Goal: Information Seeking & Learning: Learn about a topic

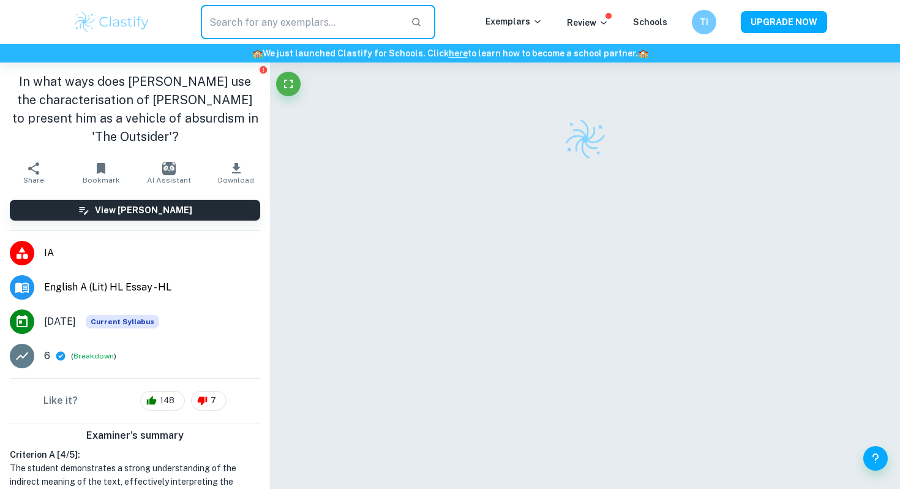
checkbox input "true"
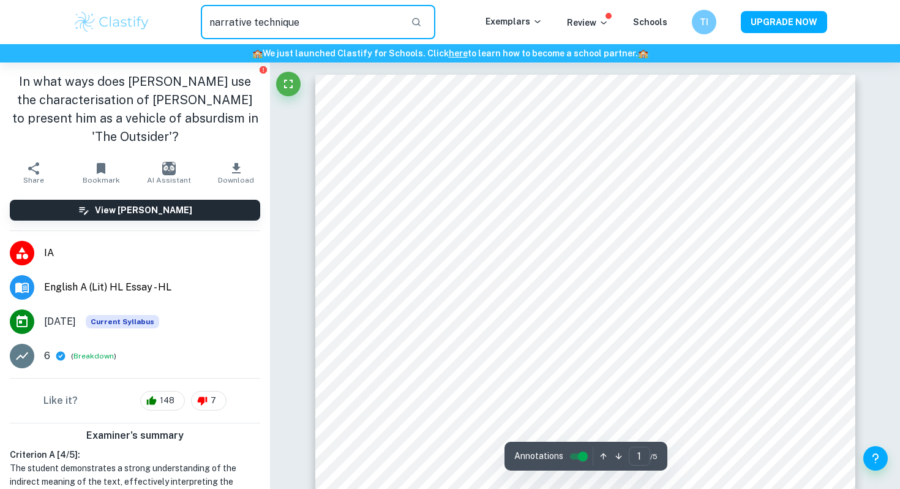
type input "narrative technique"
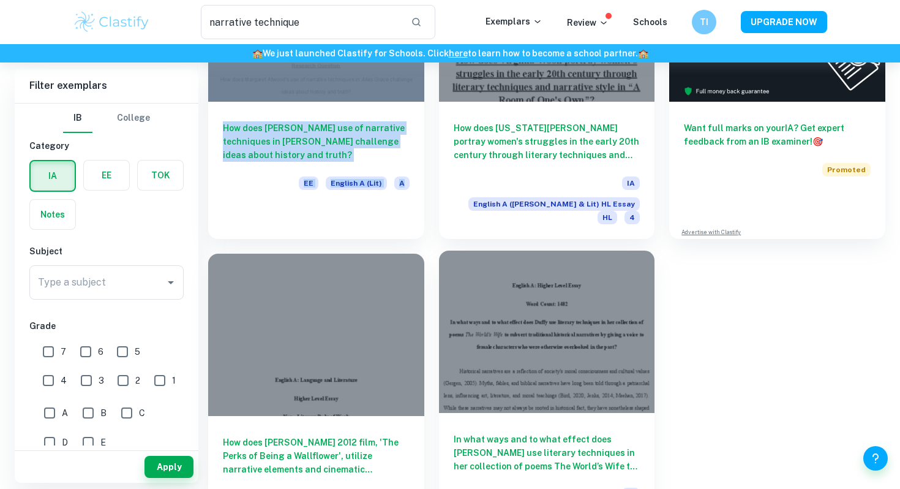
scroll to position [188, 0]
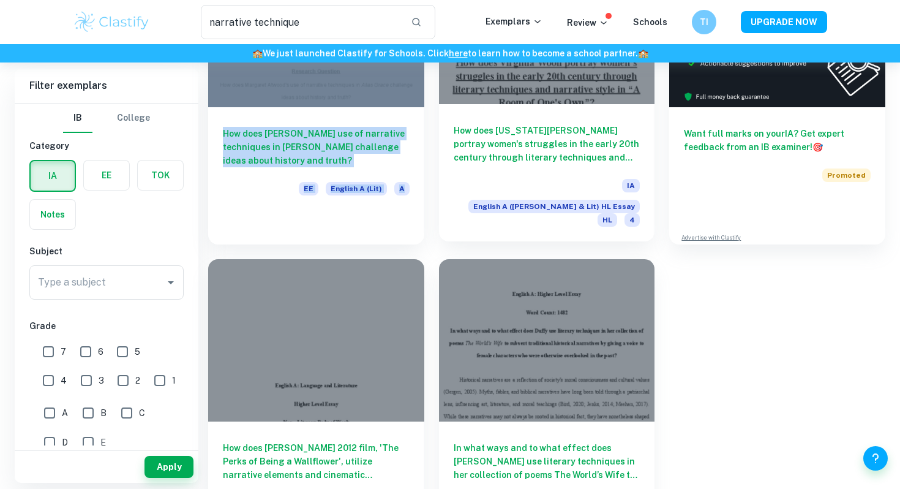
click at [538, 123] on div "How does [US_STATE][PERSON_NAME] portray women's struggles in the early 20th ce…" at bounding box center [547, 172] width 216 height 137
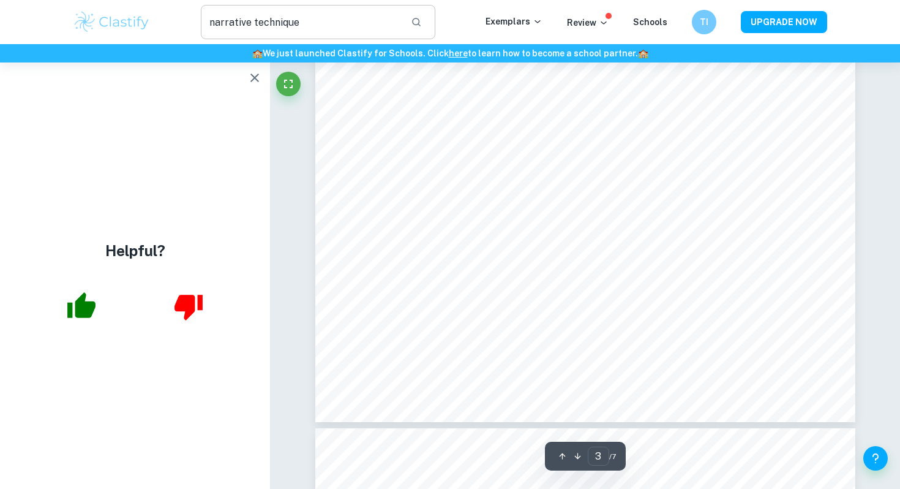
scroll to position [2143, 0]
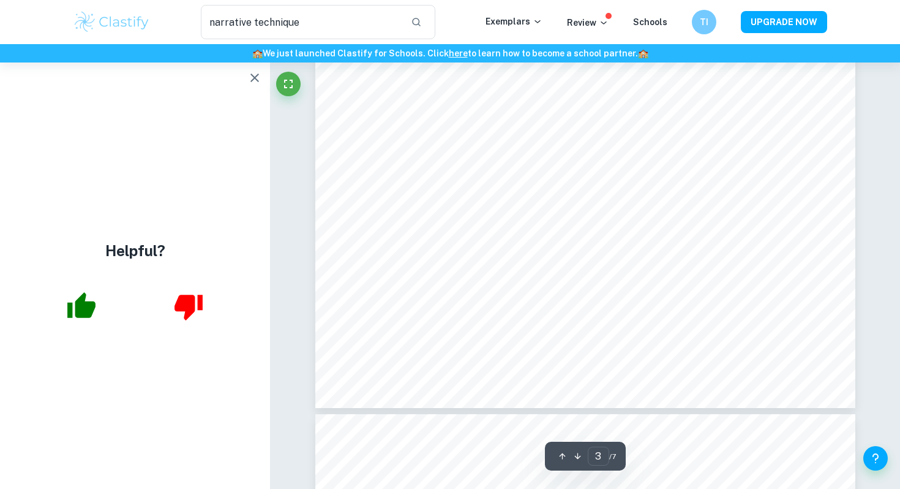
click at [252, 77] on icon "button" at bounding box center [254, 77] width 15 height 15
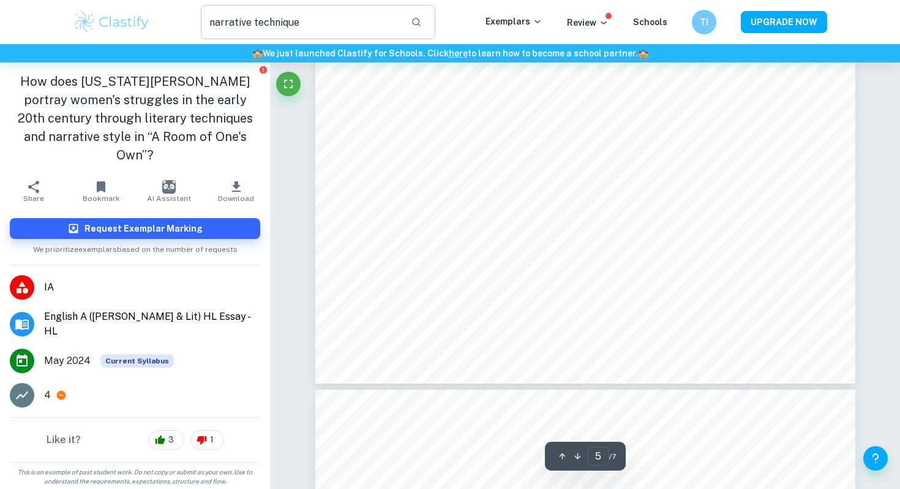
scroll to position [3706, 0]
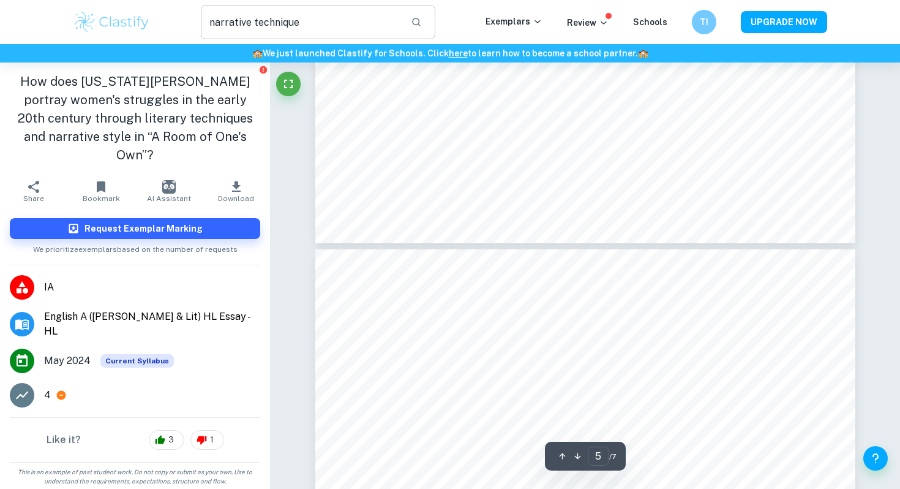
type input "6"
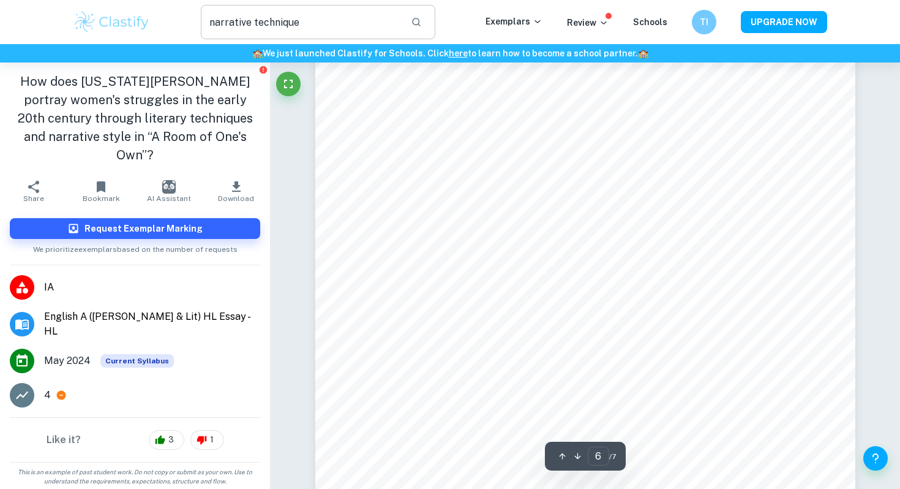
scroll to position [4140, 0]
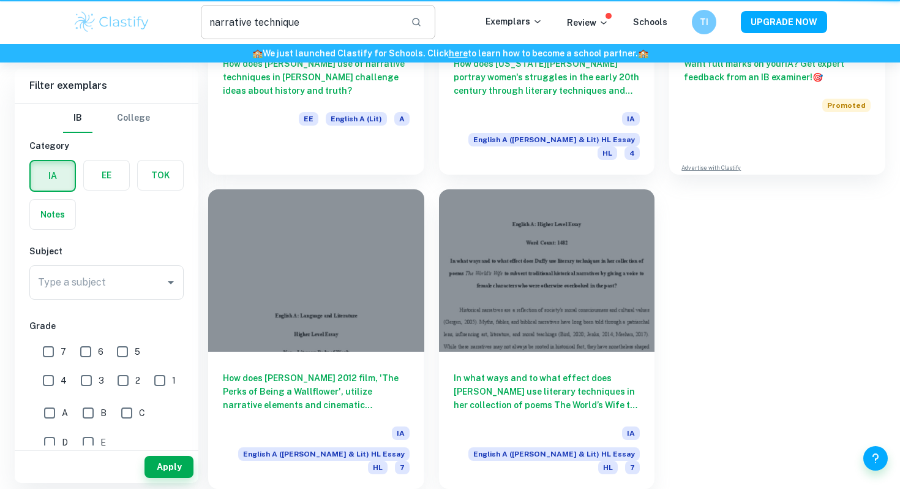
scroll to position [188, 0]
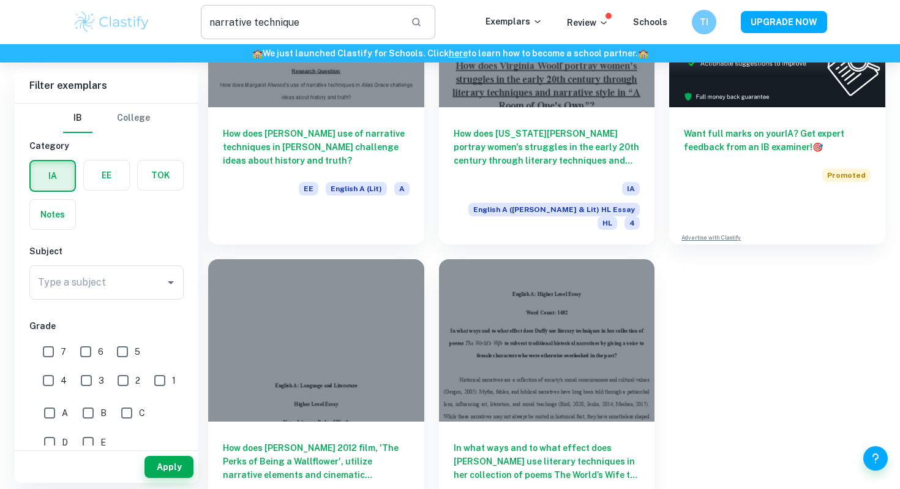
click at [296, 17] on input "narrative technique" at bounding box center [301, 22] width 200 height 34
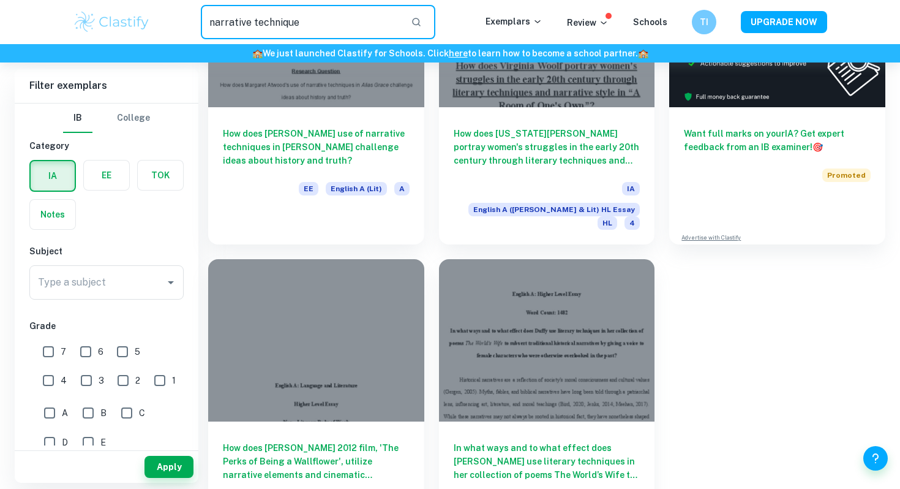
click at [296, 17] on input "narrative technique" at bounding box center [301, 22] width 200 height 34
type input "morality"
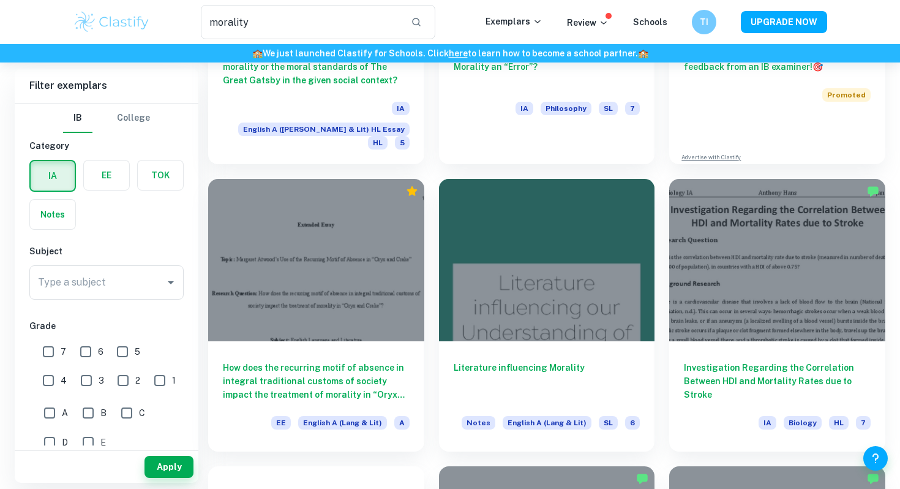
scroll to position [270, 0]
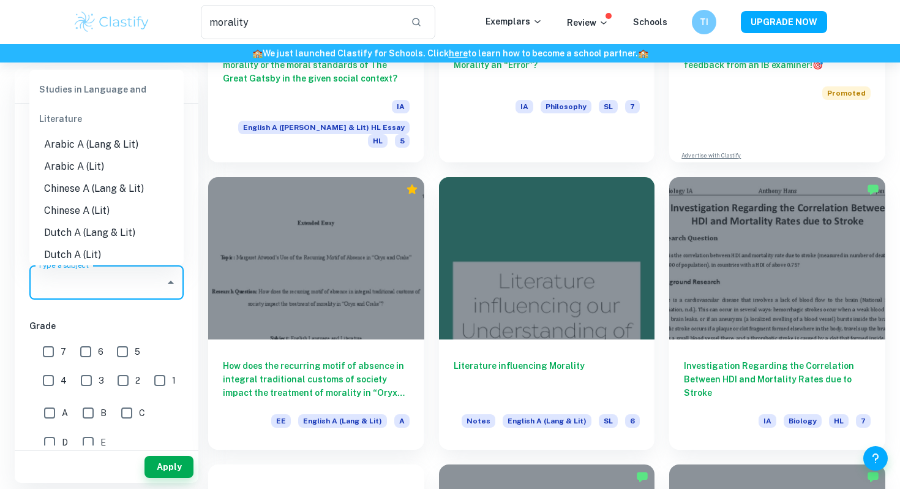
click at [126, 291] on input "Type a subject" at bounding box center [97, 282] width 125 height 23
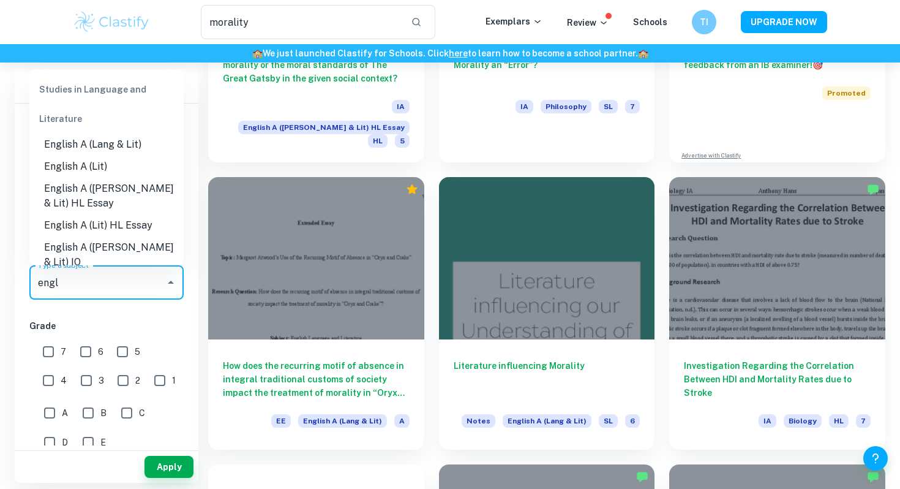
click at [128, 131] on div "Studies in Language and Literature" at bounding box center [106, 104] width 154 height 59
click at [128, 134] on li "English A (Lang & Lit)" at bounding box center [106, 144] width 154 height 22
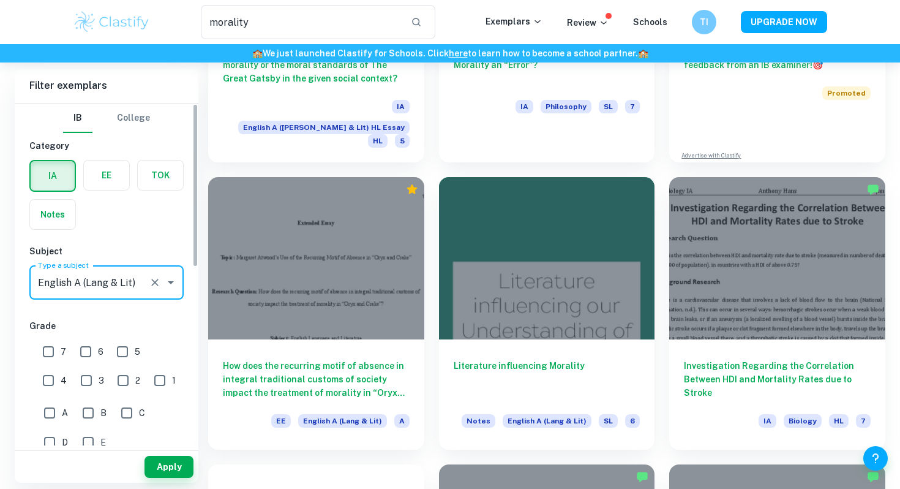
type input "English A (Lang & Lit)"
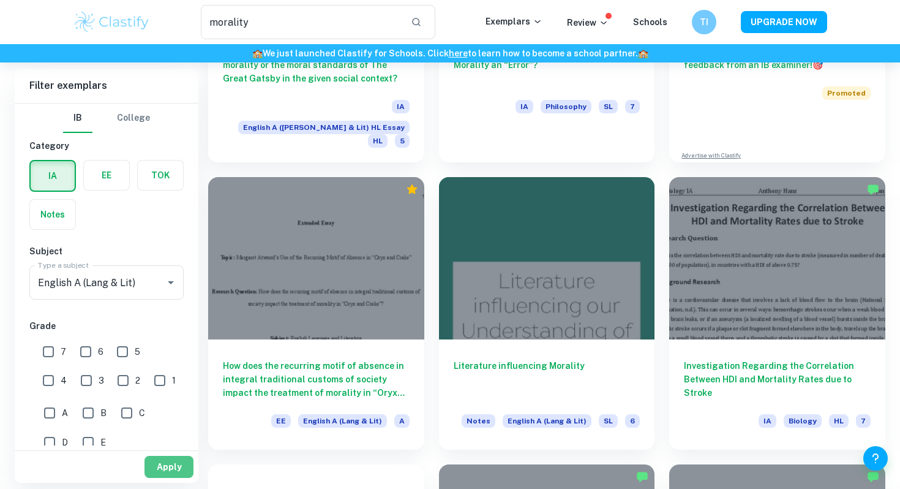
click at [172, 469] on button "Apply" at bounding box center [169, 467] width 49 height 22
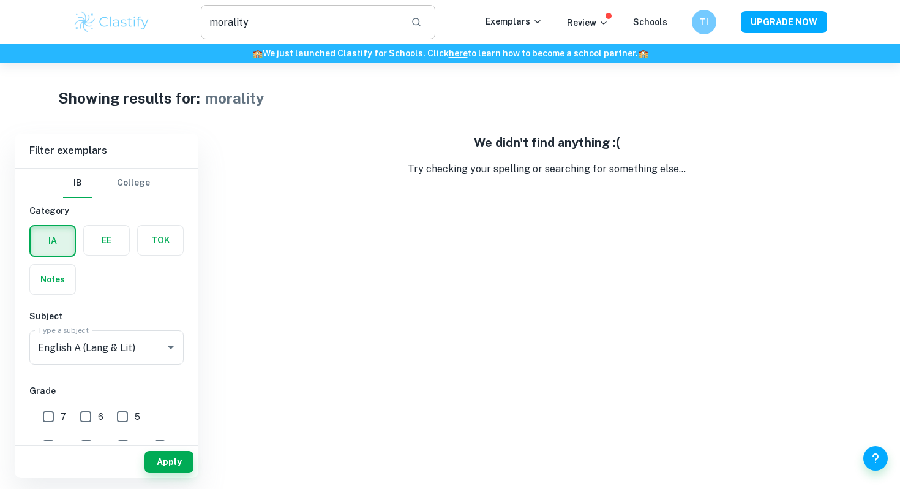
click at [304, 24] on input "morality" at bounding box center [301, 22] width 200 height 34
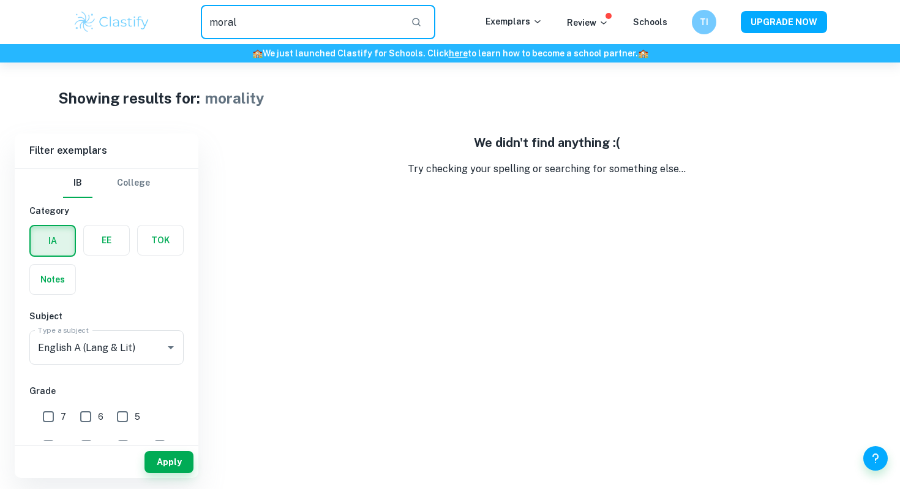
type input "moral"
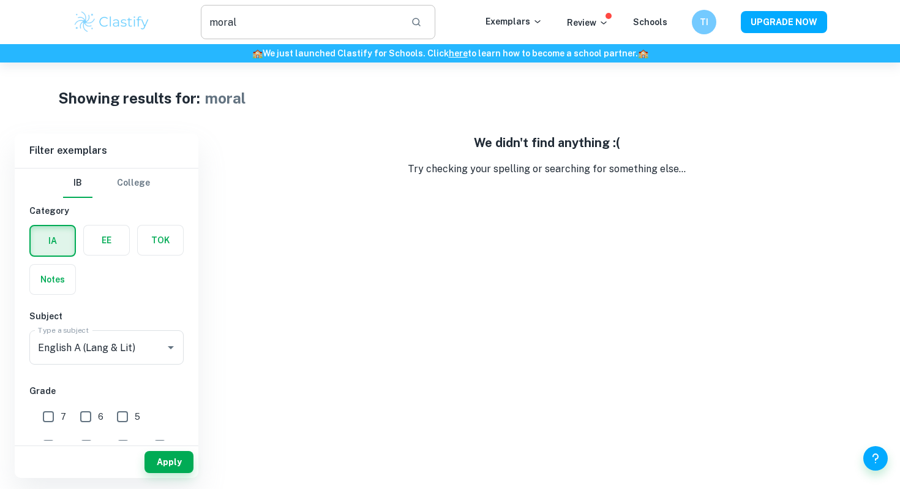
click at [366, 21] on input "moral" at bounding box center [301, 22] width 200 height 34
click at [359, 188] on div "We didn't find anything :( Try checking your spelling or searching for somethin…" at bounding box center [546, 305] width 677 height 344
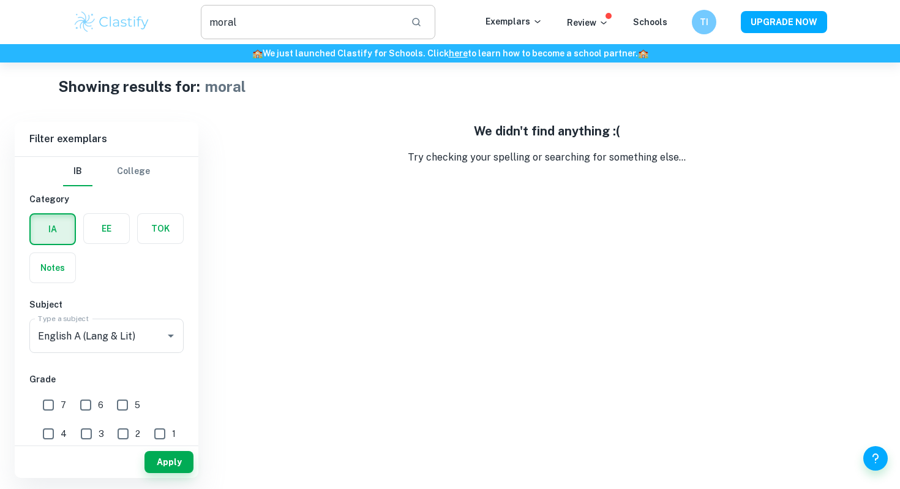
click at [249, 25] on input "moral" at bounding box center [301, 22] width 200 height 34
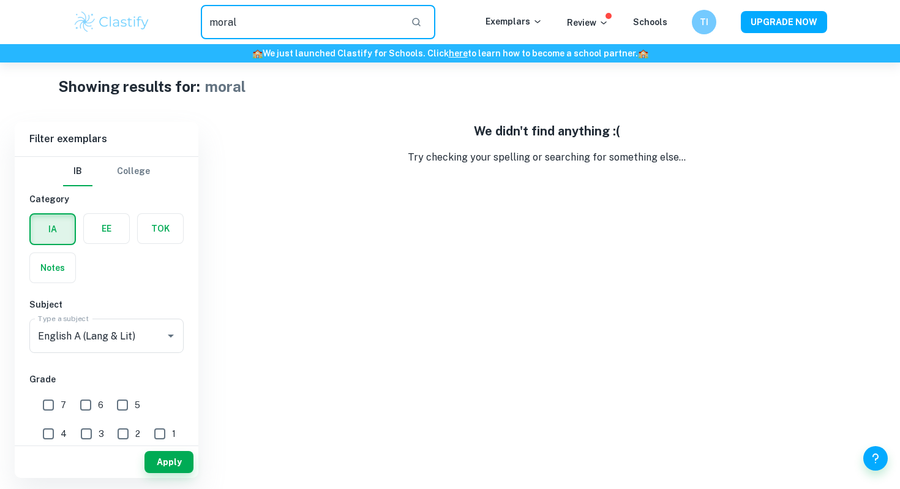
click at [249, 25] on input "moral" at bounding box center [301, 22] width 200 height 34
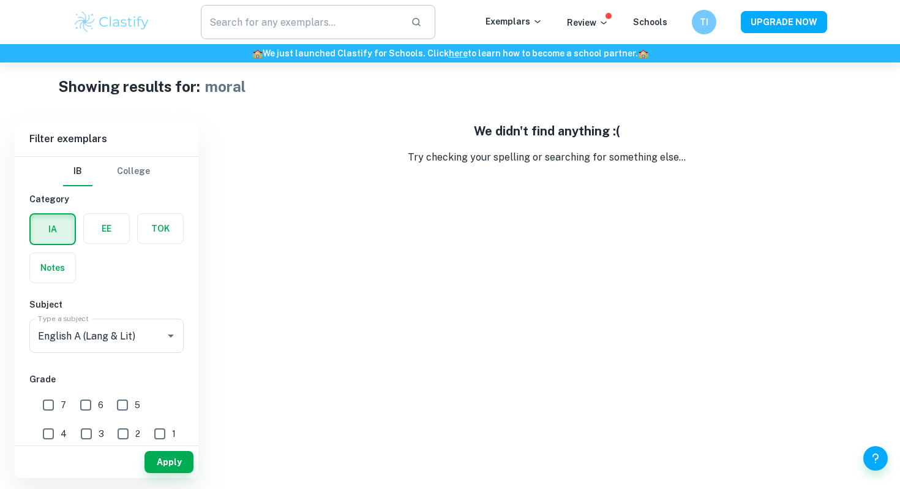
click at [422, 26] on icon "button" at bounding box center [416, 22] width 11 height 11
click at [178, 467] on button "Apply" at bounding box center [169, 462] width 49 height 22
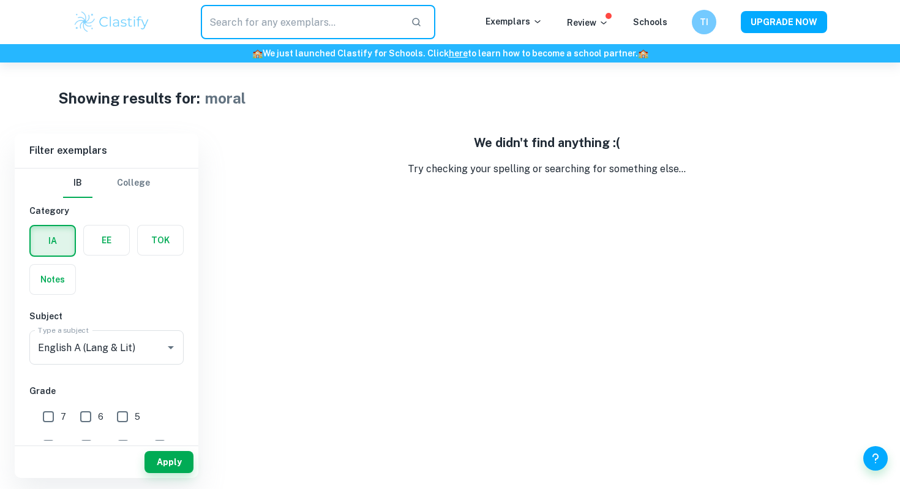
click at [283, 28] on input "text" at bounding box center [301, 22] width 200 height 34
type input "moral"
type input "emotion"
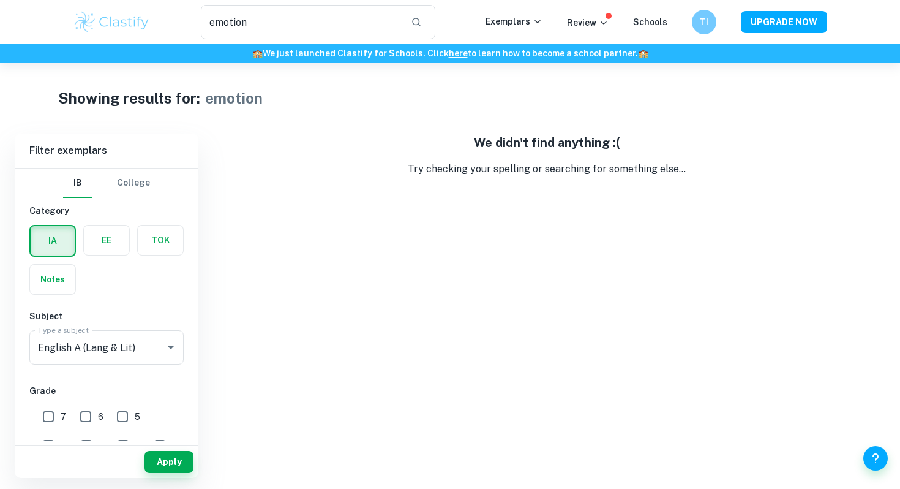
click at [143, 209] on h6 "Category" at bounding box center [106, 210] width 154 height 13
click at [143, 189] on button "College" at bounding box center [133, 182] width 33 height 29
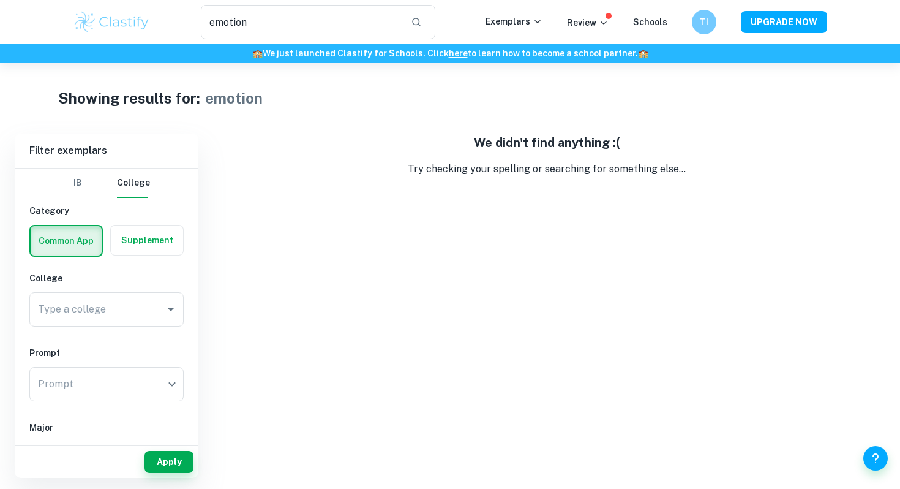
click at [74, 189] on button "IB" at bounding box center [77, 182] width 29 height 29
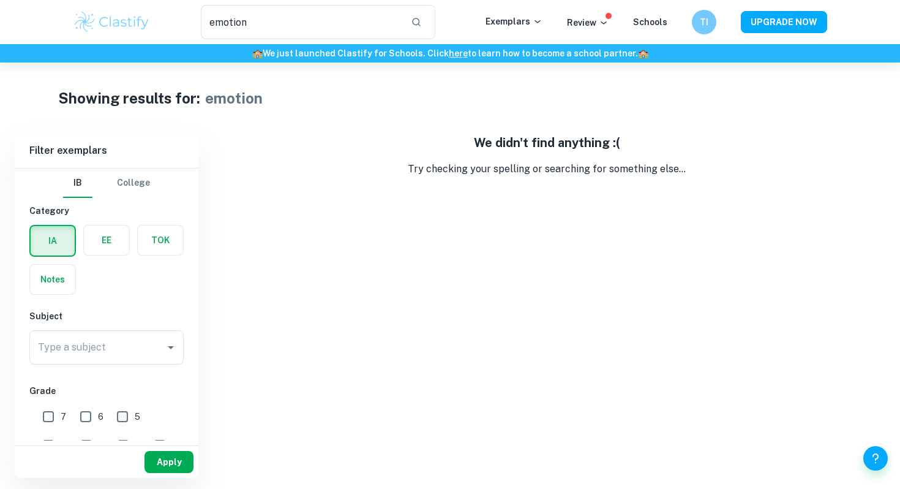
click at [164, 460] on button "Apply" at bounding box center [169, 462] width 49 height 22
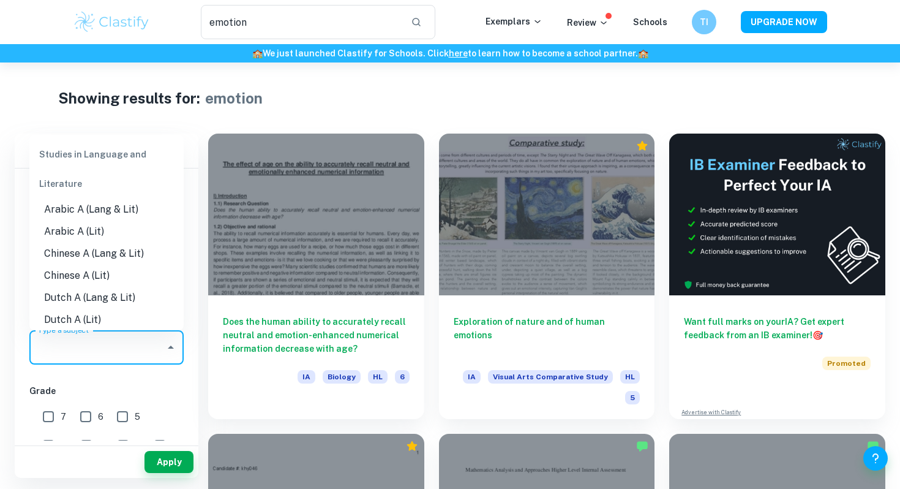
click at [108, 339] on input "Type a subject" at bounding box center [97, 347] width 125 height 23
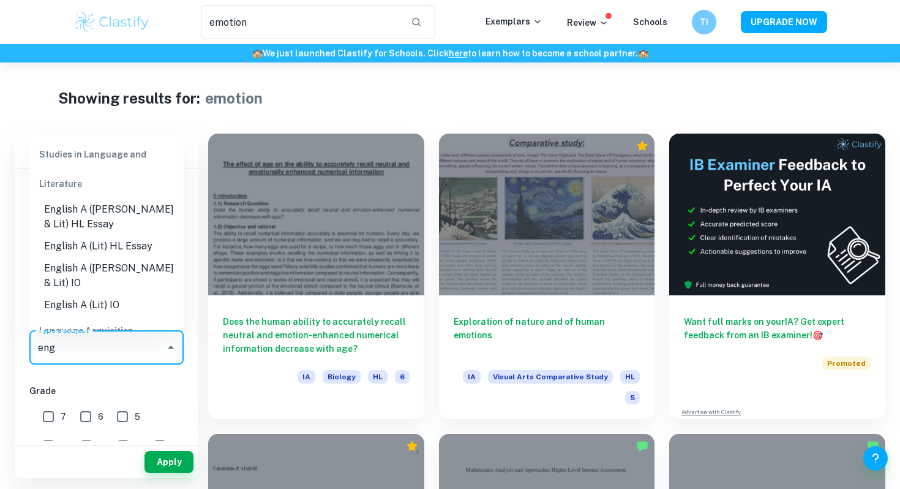
click at [107, 223] on li "English A ([PERSON_NAME] & Lit) HL Essay" at bounding box center [106, 216] width 154 height 37
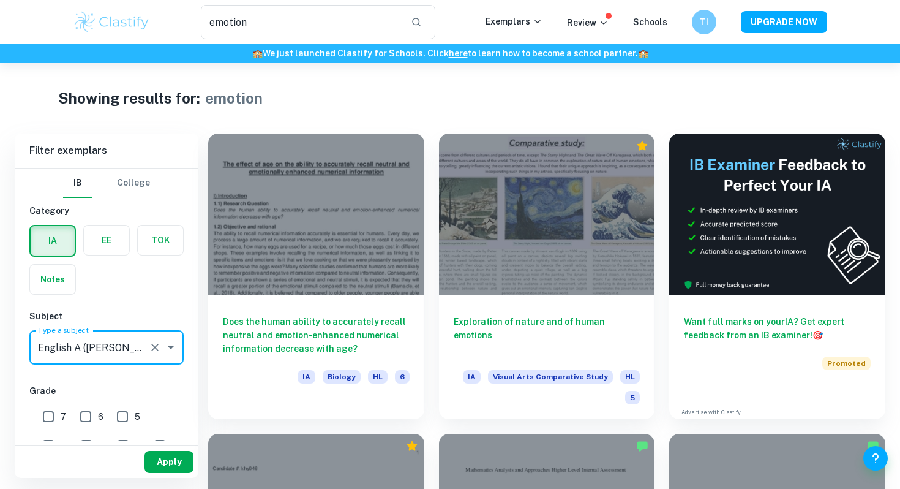
type input "English A ([PERSON_NAME] & Lit) HL Essay"
click at [176, 461] on button "Apply" at bounding box center [169, 462] width 49 height 22
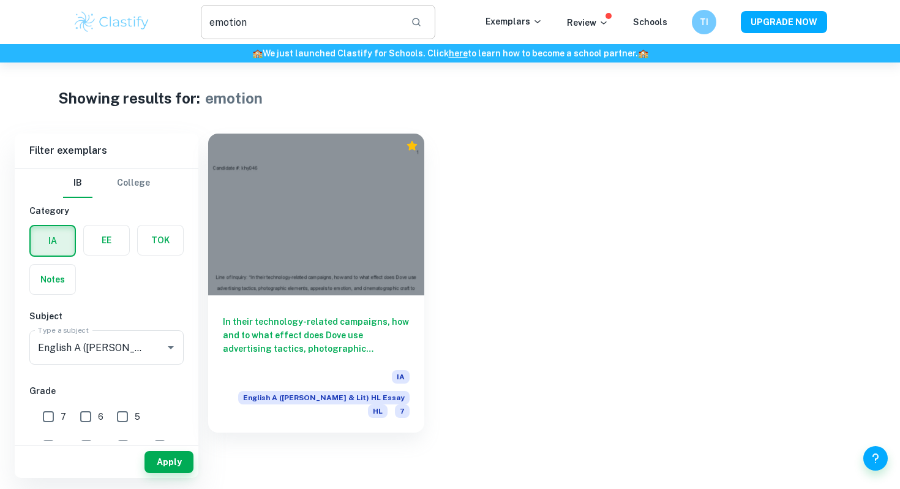
click at [253, 25] on input "emotion" at bounding box center [301, 22] width 200 height 34
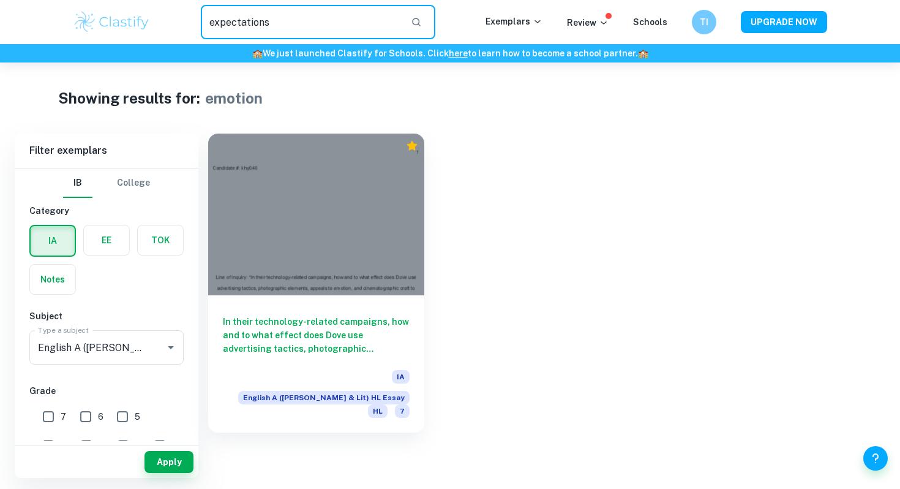
type input "expectations"
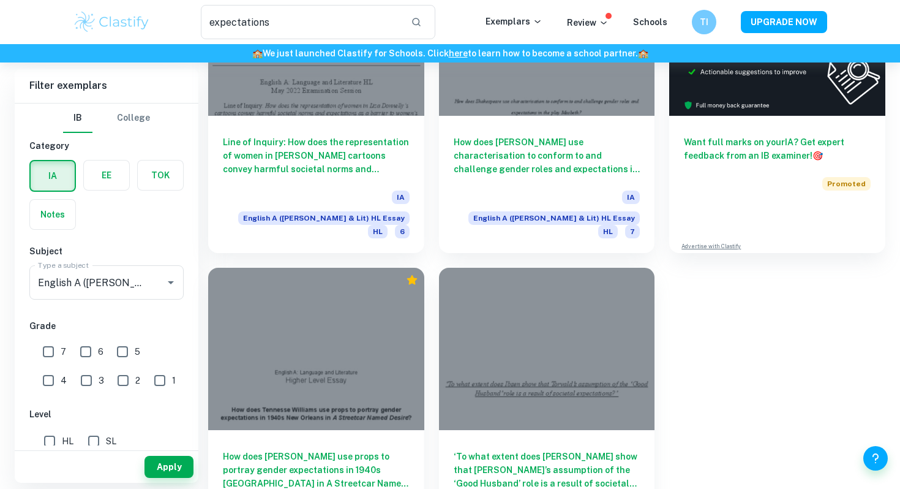
scroll to position [231, 0]
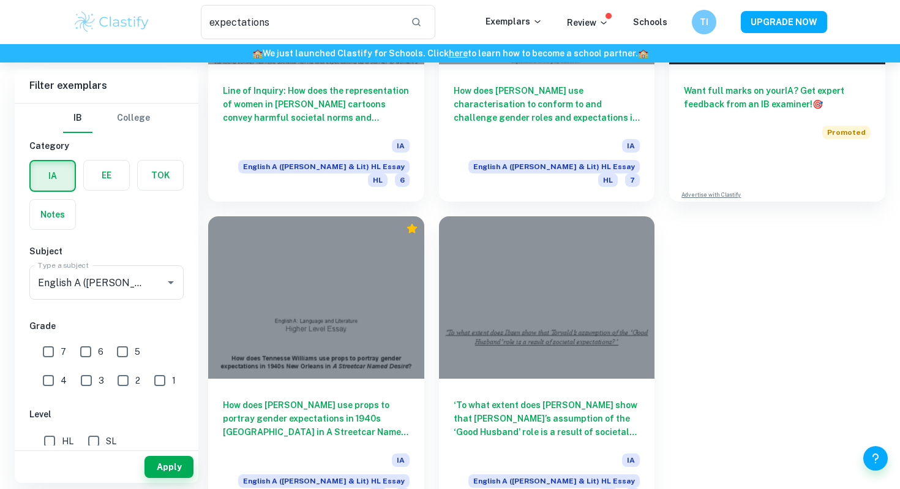
click at [128, 27] on img at bounding box center [112, 22] width 78 height 24
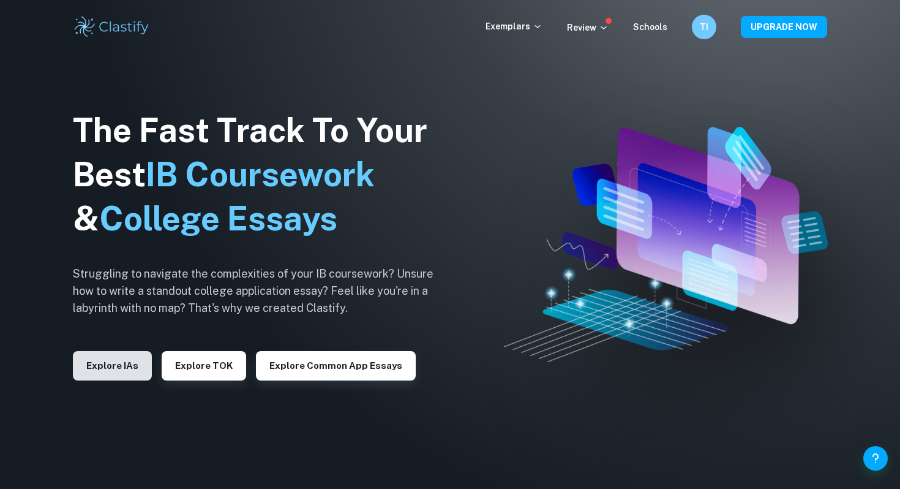
click at [114, 375] on button "Explore IAs" at bounding box center [112, 365] width 79 height 29
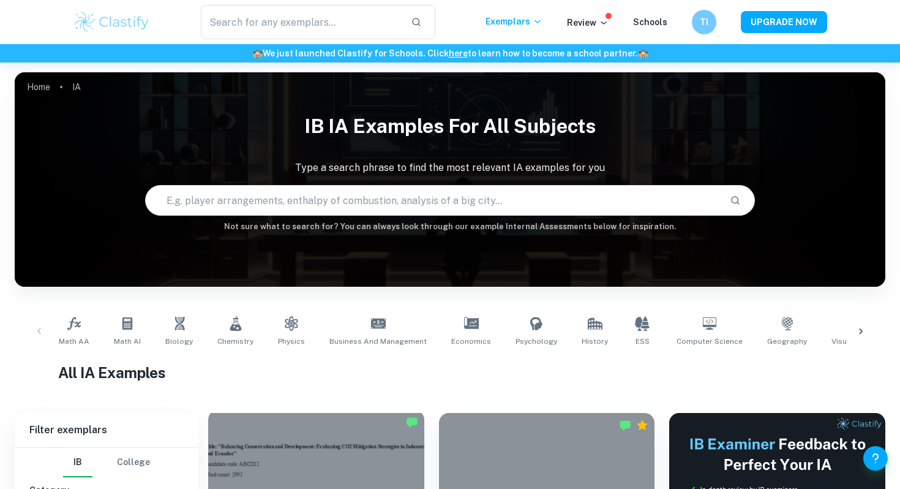
scroll to position [254, 0]
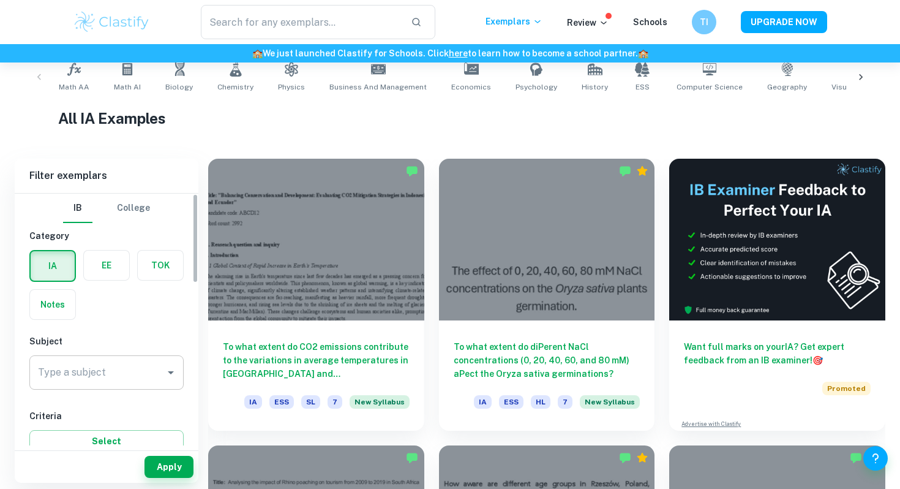
click at [129, 362] on input "Type a subject" at bounding box center [97, 372] width 125 height 23
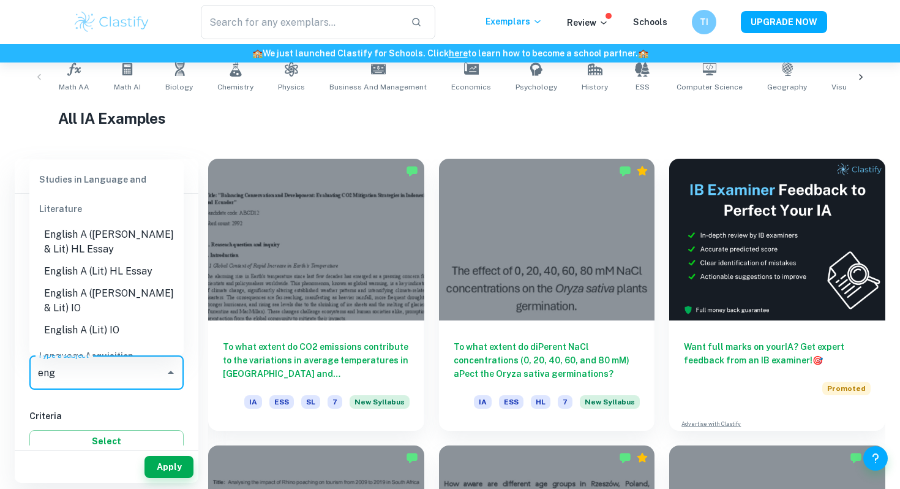
click at [105, 243] on li "English A ([PERSON_NAME] & Lit) HL Essay" at bounding box center [106, 241] width 154 height 37
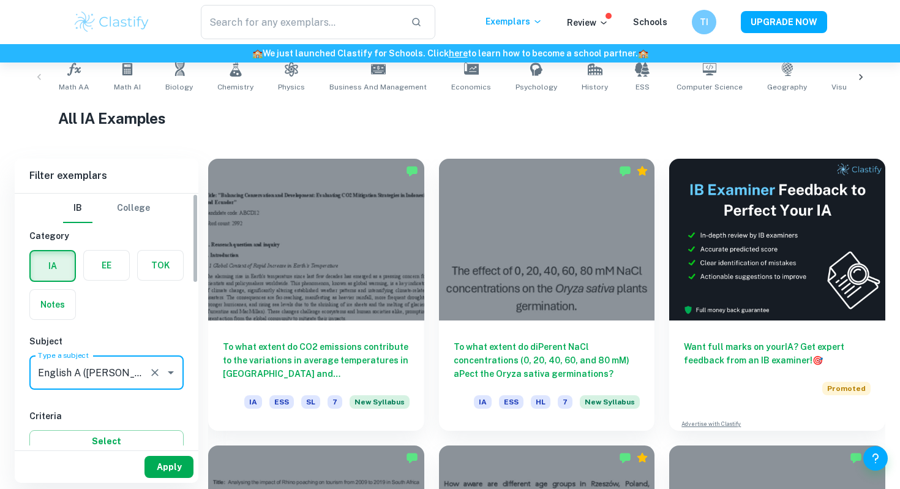
type input "English A ([PERSON_NAME] & Lit) HL Essay"
click at [160, 471] on button "Apply" at bounding box center [169, 467] width 49 height 22
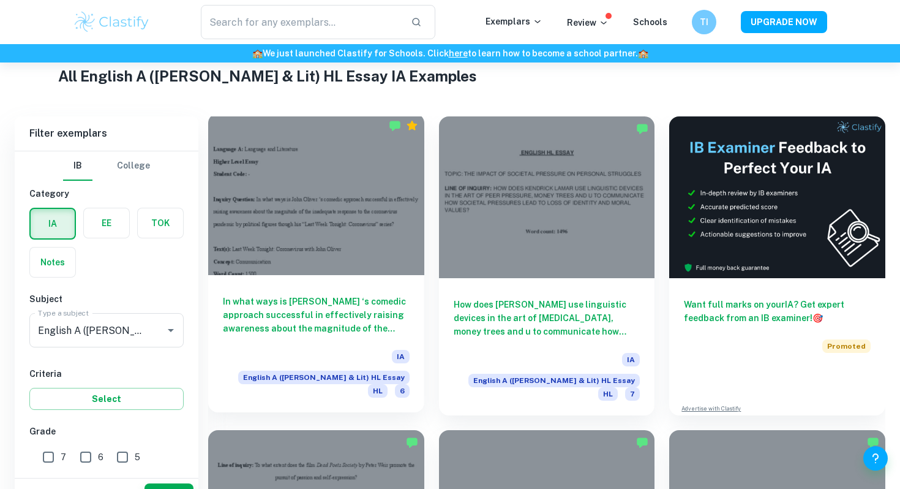
scroll to position [324, 0]
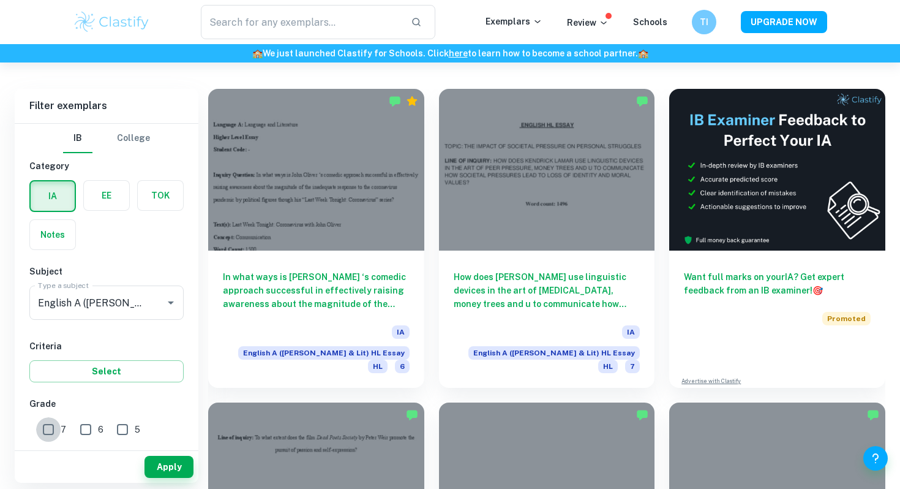
click at [42, 427] on input "7" at bounding box center [48, 429] width 24 height 24
checkbox input "true"
click at [190, 467] on button "Apply" at bounding box center [169, 467] width 49 height 22
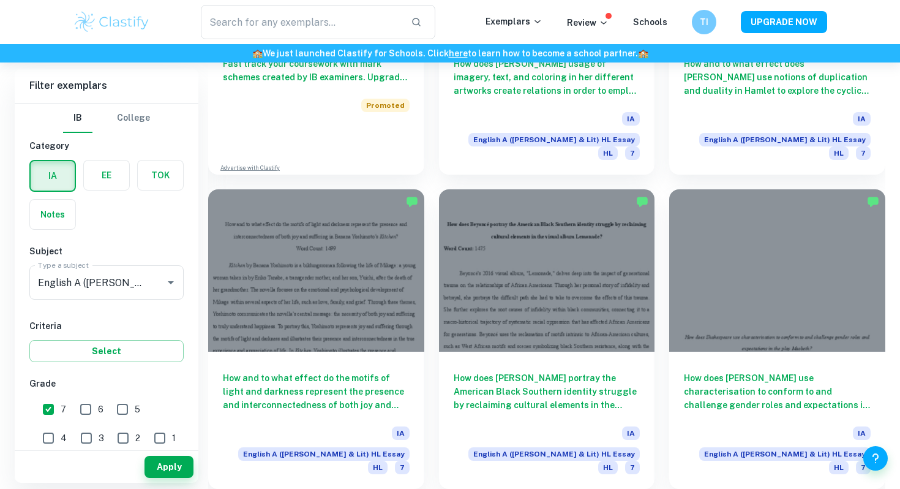
scroll to position [1195, 0]
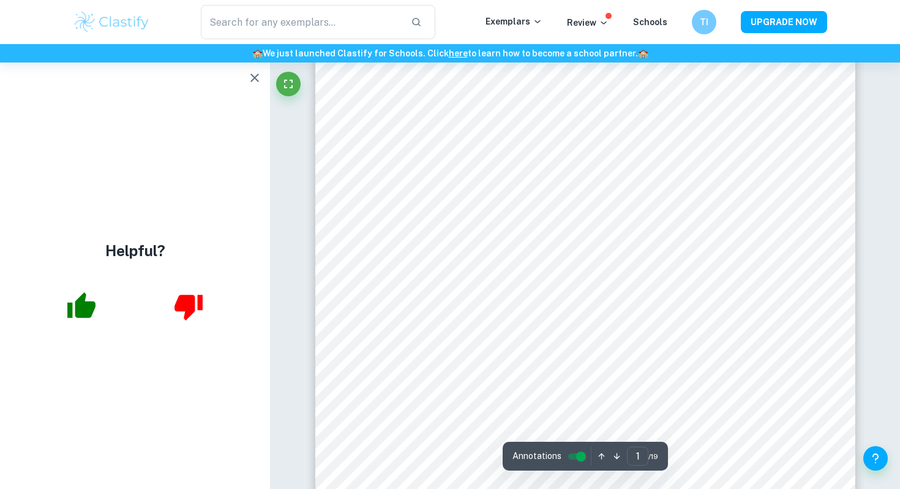
scroll to position [190, 0]
click at [256, 80] on icon "button" at bounding box center [254, 77] width 15 height 15
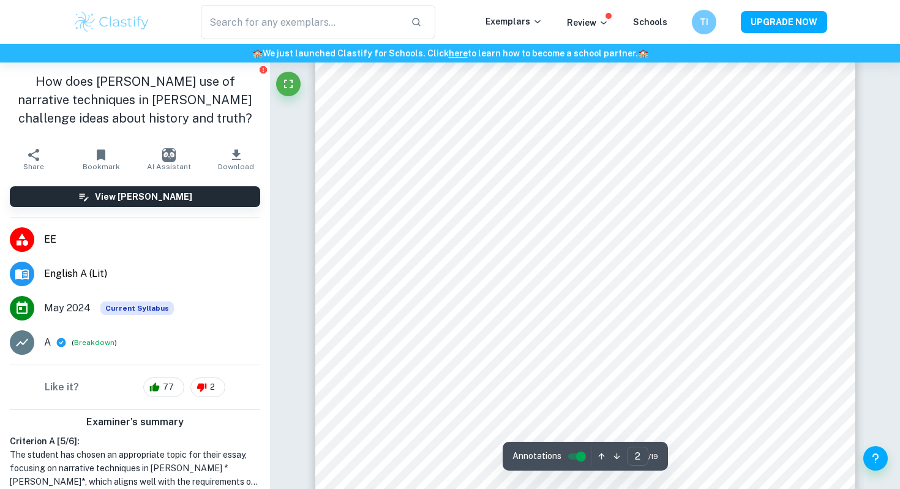
scroll to position [828, 0]
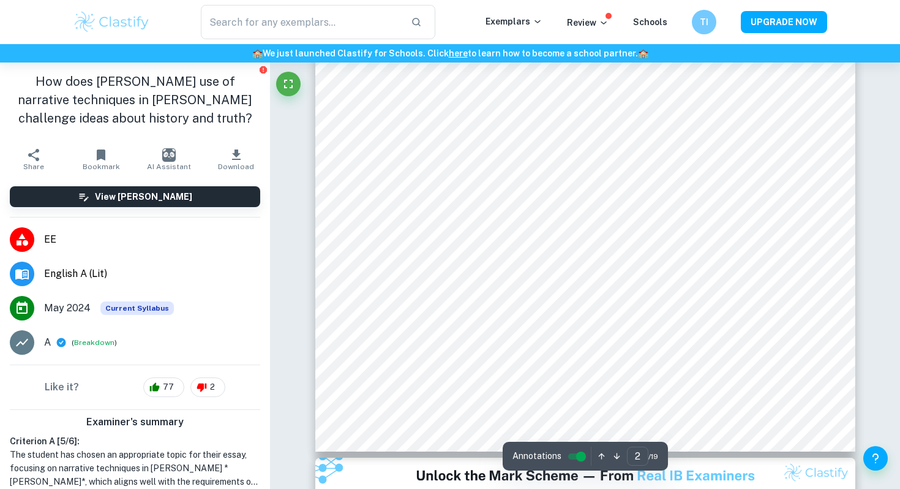
type input "3"
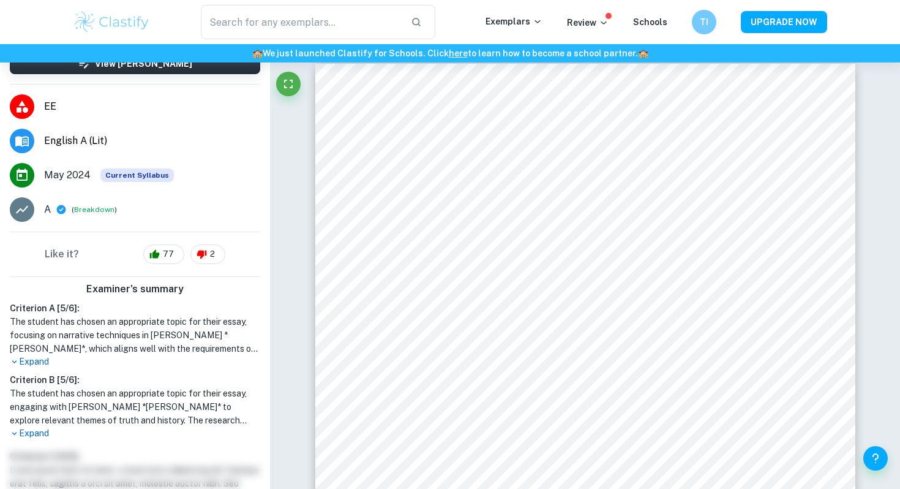
scroll to position [190, 0]
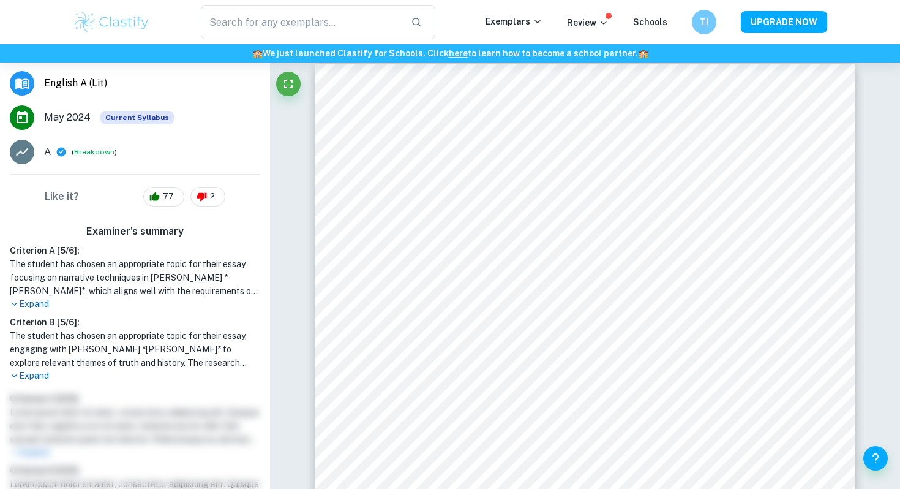
click at [20, 376] on p "Expand" at bounding box center [135, 375] width 250 height 13
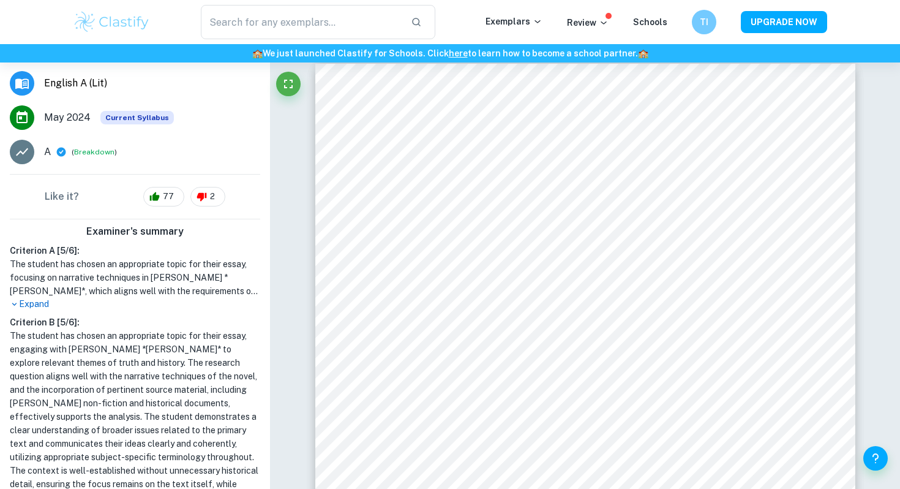
click at [35, 328] on h6 "Criterion B [ 5 / 6 ]:" at bounding box center [135, 321] width 250 height 13
click at [37, 311] on div "Criterion A [ 5 / 6 ]: The student has chosen an appropriate topic for their es…" at bounding box center [135, 387] width 260 height 287
click at [39, 306] on p "Expand" at bounding box center [135, 304] width 250 height 13
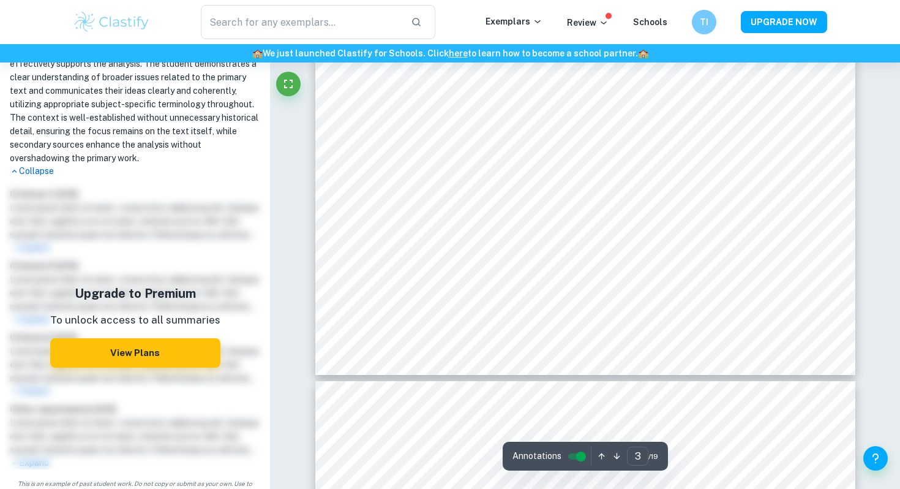
scroll to position [1985, 0]
